Goal: Transaction & Acquisition: Purchase product/service

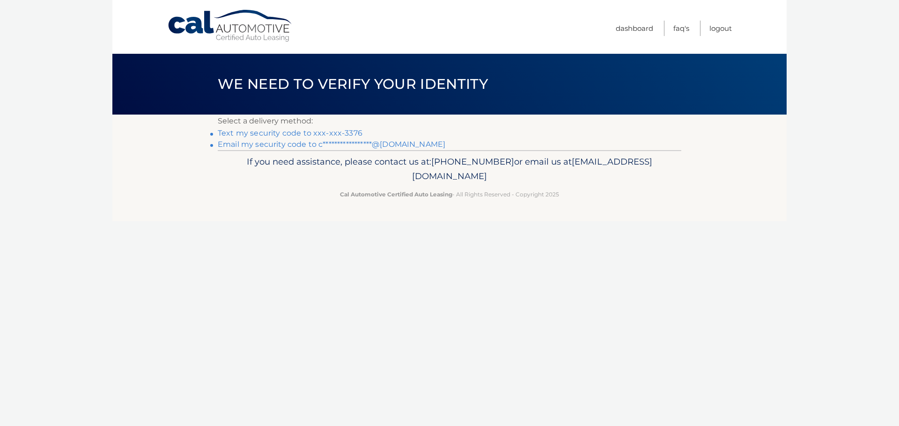
click at [330, 132] on link "Text my security code to xxx-xxx-3376" at bounding box center [290, 133] width 145 height 9
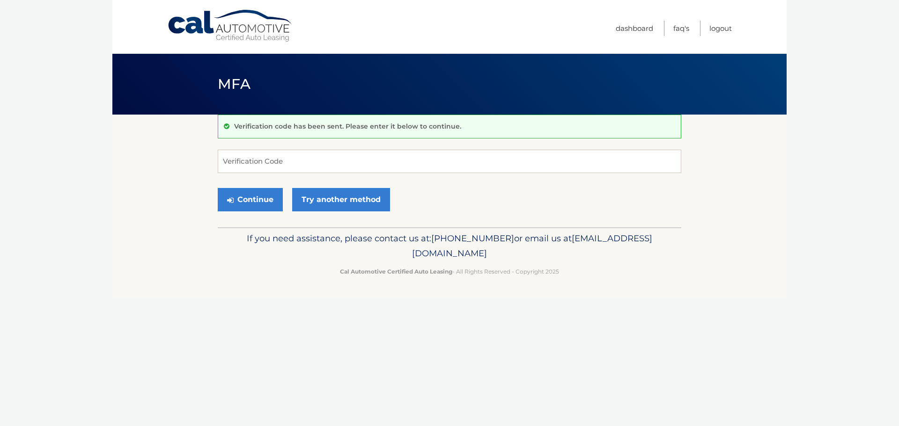
click at [253, 137] on div "Verification code has been sent. Please enter it below to continue." at bounding box center [449, 127] width 463 height 24
drag, startPoint x: 252, startPoint y: 182, endPoint x: 248, endPoint y: 199, distance: 17.3
click at [250, 188] on form "Verification Code Continue Try another method" at bounding box center [449, 183] width 463 height 66
click at [253, 170] on input "Verification Code" at bounding box center [449, 161] width 463 height 23
type input "052839"
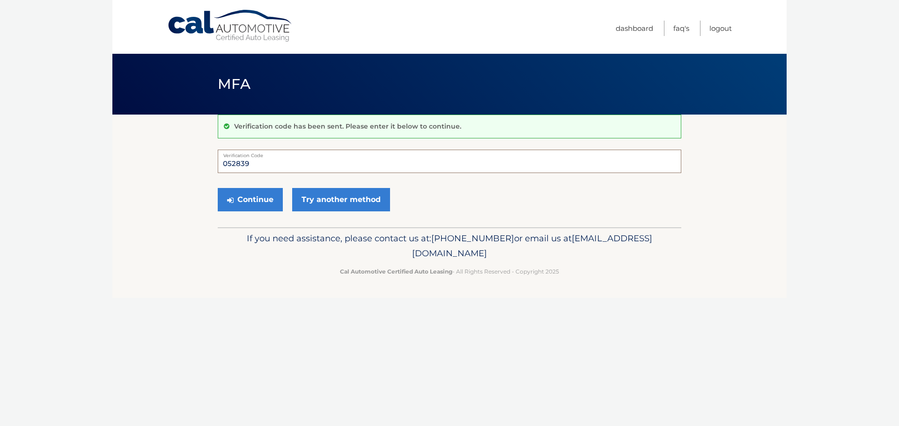
click at [218, 188] on button "Continue" at bounding box center [250, 199] width 65 height 23
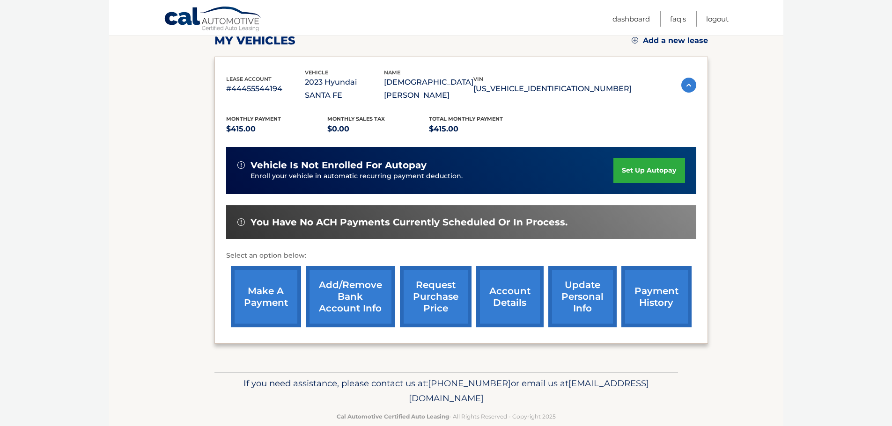
scroll to position [141, 0]
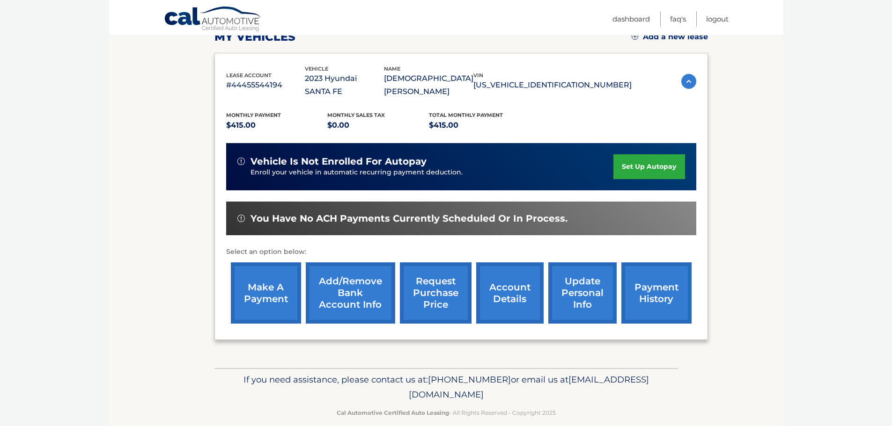
click at [256, 275] on link "make a payment" at bounding box center [266, 293] width 70 height 61
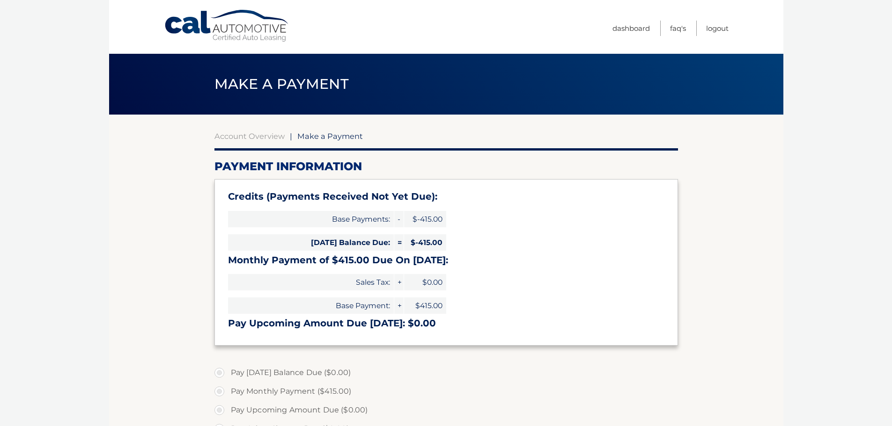
type input "0"
select select "ODA2ZDdjNDktZmVjNi00MDdmLWIwYzgtYThhYzJiNGZiYmM5"
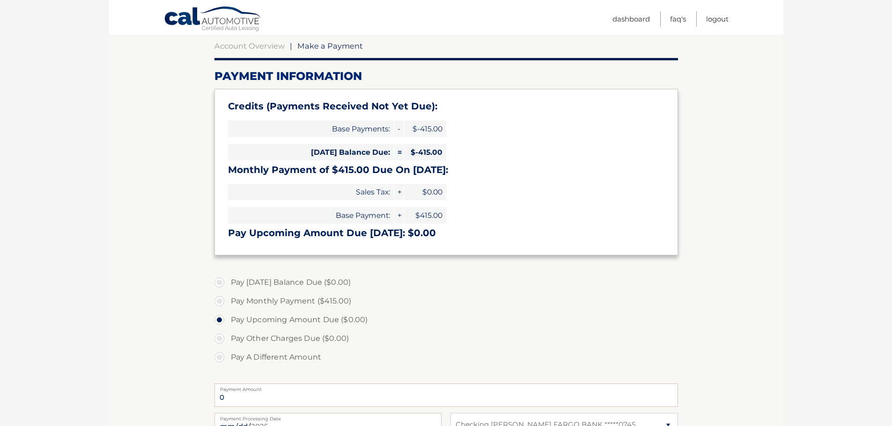
scroll to position [94, 0]
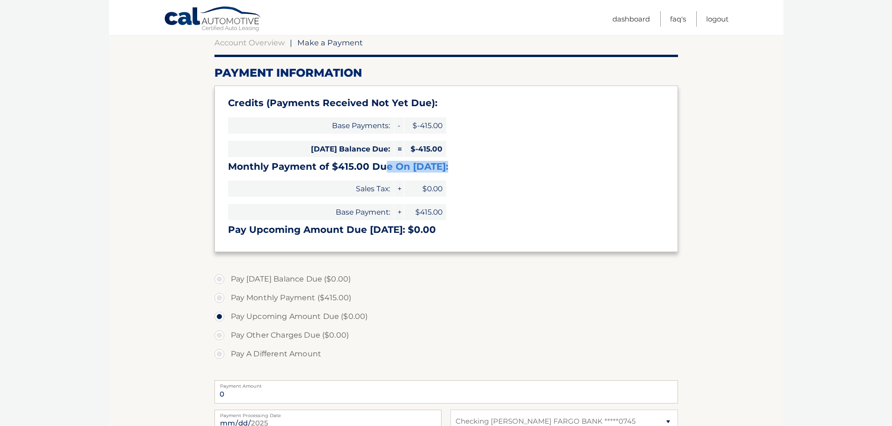
drag, startPoint x: 416, startPoint y: 166, endPoint x: 447, endPoint y: 167, distance: 31.4
click at [447, 167] on h3 "Monthly Payment of $415.00 Due On Sep 17:" at bounding box center [446, 167] width 436 height 12
click at [420, 147] on span "$-415.00" at bounding box center [425, 149] width 42 height 16
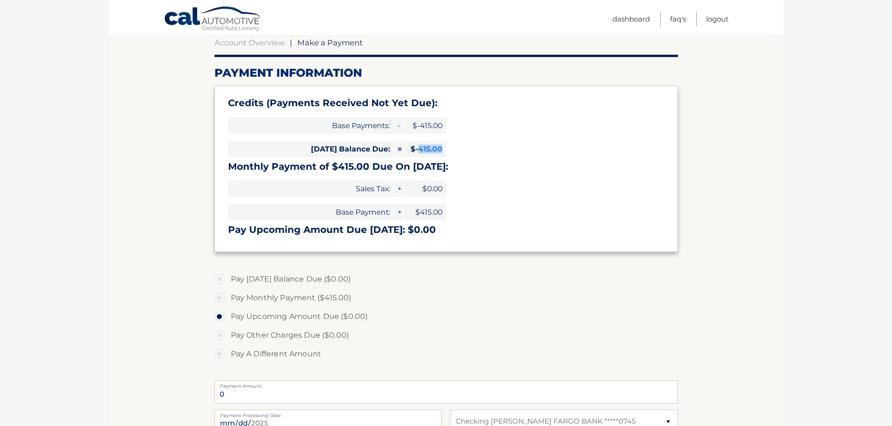
click at [420, 147] on span "$-415.00" at bounding box center [425, 149] width 42 height 16
click at [422, 219] on span "$415.00" at bounding box center [425, 212] width 42 height 16
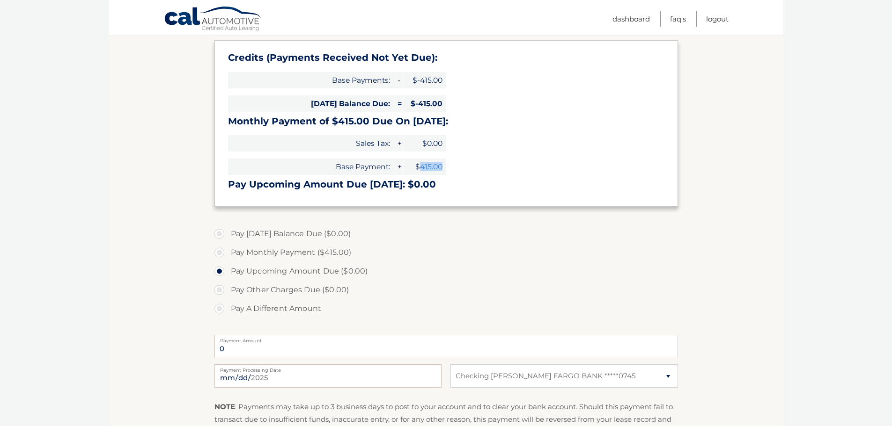
scroll to position [47, 0]
